Goal: Task Accomplishment & Management: Manage account settings

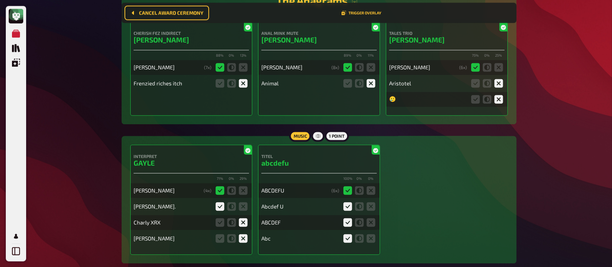
scroll to position [1473, 0]
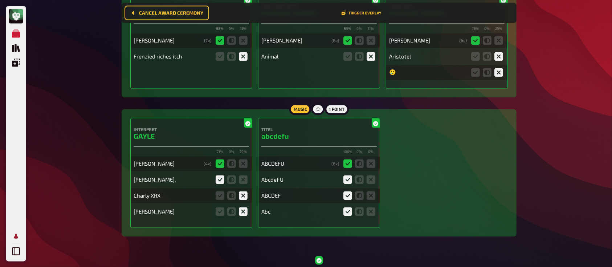
click at [17, 235] on icon "Profile" at bounding box center [16, 236] width 8 height 8
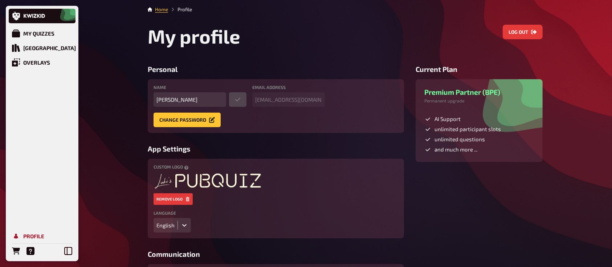
click at [36, 232] on link "Profile" at bounding box center [42, 236] width 67 height 15
click at [523, 28] on button "Log out" at bounding box center [523, 32] width 40 height 15
